Goal: Book appointment/travel/reservation

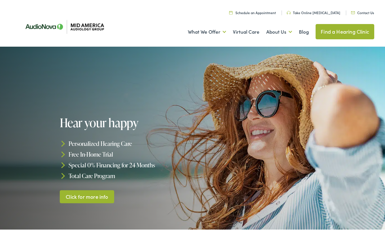
click at [331, 31] on link "Find a Hearing Clinic" at bounding box center [344, 30] width 59 height 15
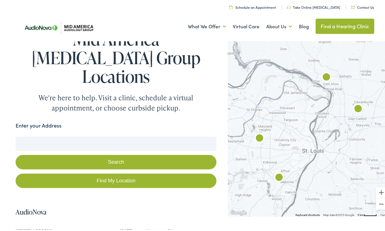
click at [60, 135] on input "Enter your Address" at bounding box center [116, 142] width 201 height 14
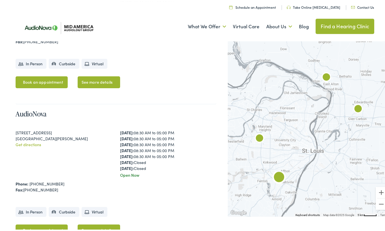
scroll to position [549, 0]
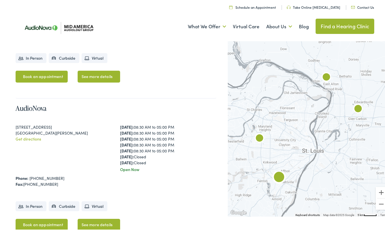
click at [39, 218] on link "Book an appointment" at bounding box center [42, 224] width 52 height 12
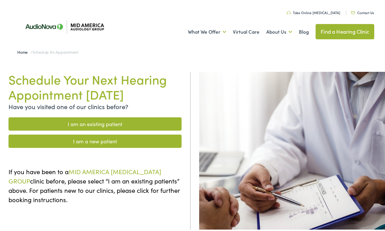
click at [95, 140] on link "I am a new patient" at bounding box center [94, 139] width 173 height 13
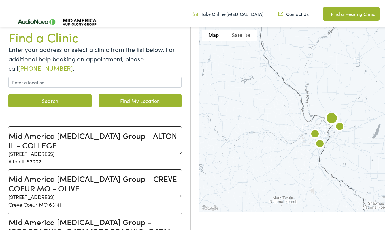
scroll to position [144, 0]
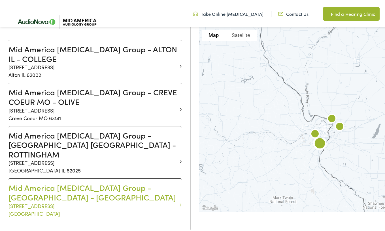
click at [64, 182] on h3 "Mid America [MEDICAL_DATA] Group - [GEOGRAPHIC_DATA] - [GEOGRAPHIC_DATA]" at bounding box center [92, 191] width 169 height 19
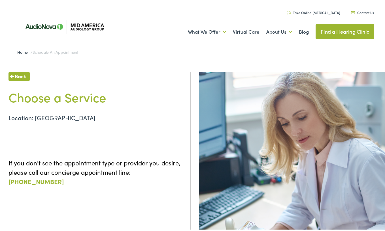
click at [95, 119] on p "Location: SAINT LOUIS MO - CONCORD PLAZA" at bounding box center [94, 116] width 173 height 12
click at [349, 31] on link "Find a Hearing Clinic" at bounding box center [344, 30] width 59 height 15
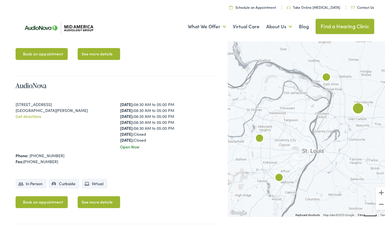
scroll to position [577, 0]
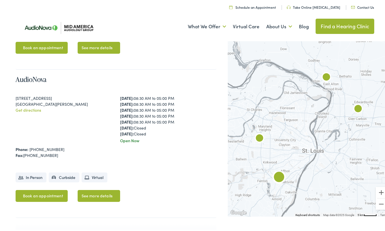
click at [44, 189] on link "Book an appointment" at bounding box center [42, 195] width 52 height 12
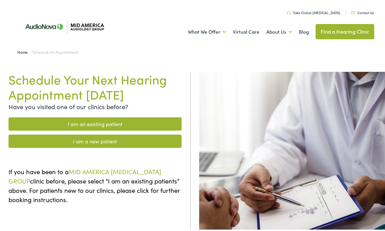
click at [84, 142] on link "I am a new patient" at bounding box center [94, 139] width 173 height 13
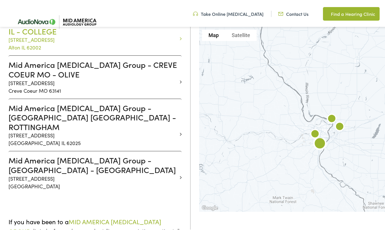
scroll to position [173, 0]
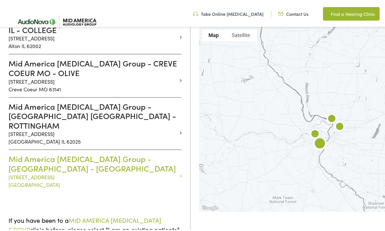
click at [55, 153] on h3 "Mid America [MEDICAL_DATA] Group - [GEOGRAPHIC_DATA] - [GEOGRAPHIC_DATA]" at bounding box center [92, 162] width 169 height 19
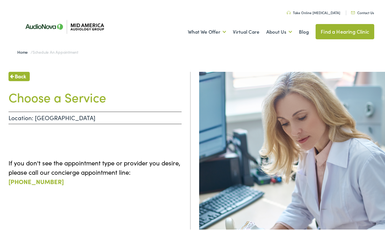
click at [66, 98] on h1 "Choose a Service" at bounding box center [94, 95] width 173 height 15
click at [63, 118] on p "Location: [GEOGRAPHIC_DATA]" at bounding box center [94, 116] width 173 height 12
click at [339, 27] on link "Find a Hearing Clinic" at bounding box center [344, 30] width 59 height 15
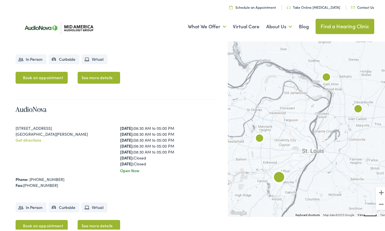
scroll to position [549, 0]
